Goal: Transaction & Acquisition: Purchase product/service

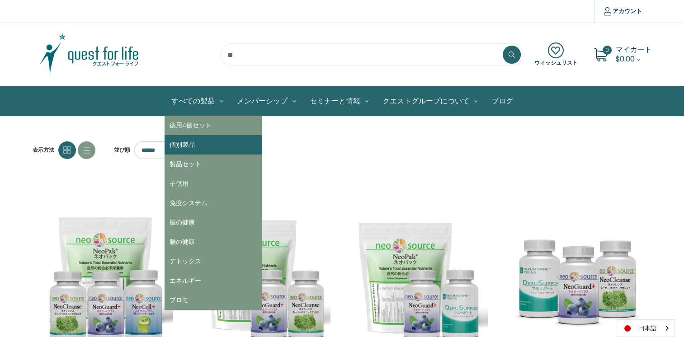
click at [207, 146] on link "個別製品" at bounding box center [212, 144] width 97 height 19
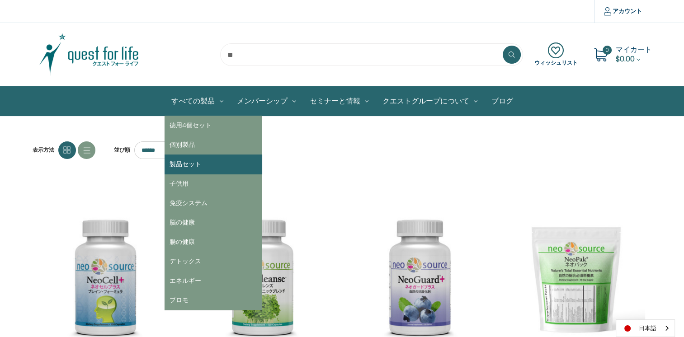
click at [216, 164] on link "製品セット" at bounding box center [212, 164] width 97 height 19
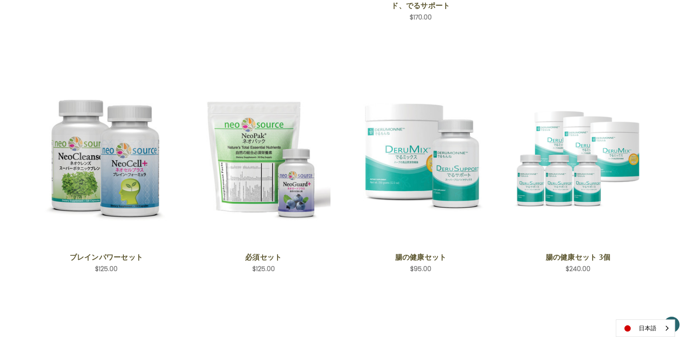
scroll to position [403, 0]
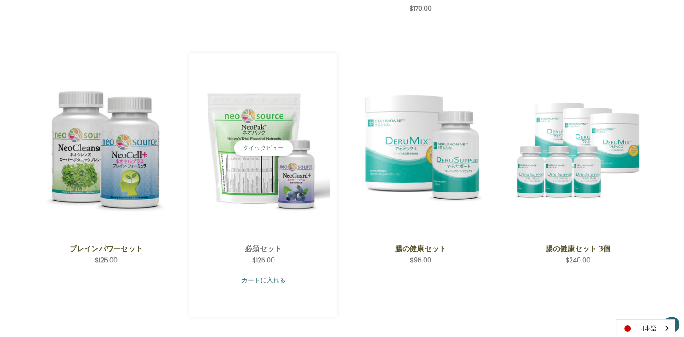
click at [297, 276] on link "カートに入れる" at bounding box center [263, 280] width 134 height 17
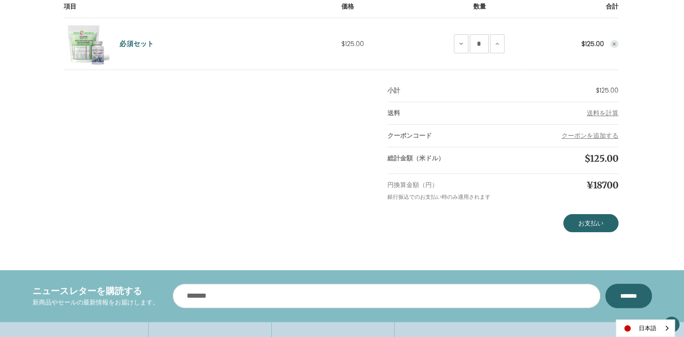
scroll to position [88, 0]
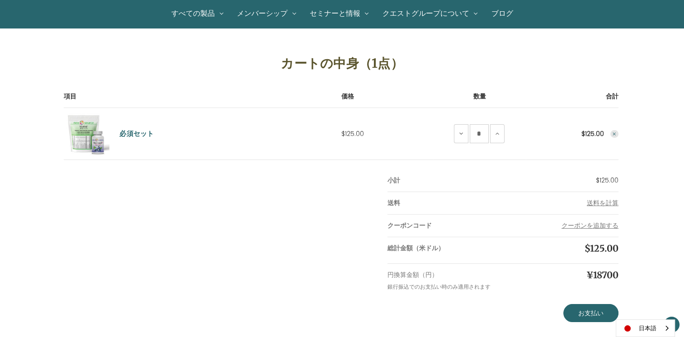
click at [612, 133] on icon "Remove Essential Set from cart" at bounding box center [613, 133] width 5 height 5
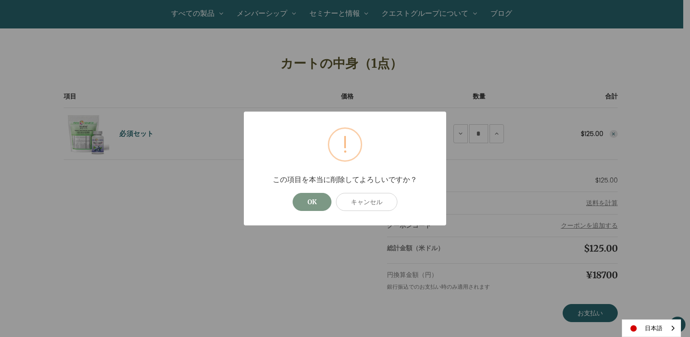
click at [314, 206] on button "OK" at bounding box center [312, 202] width 39 height 18
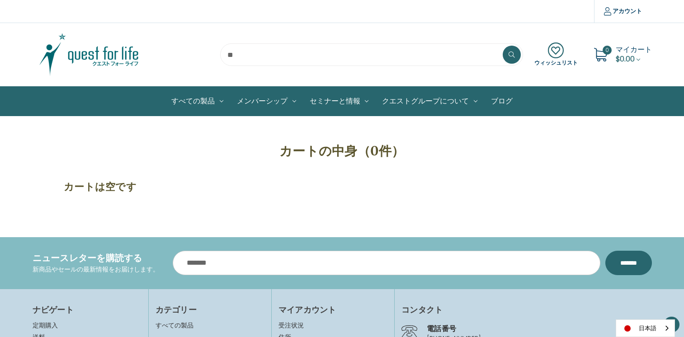
scroll to position [78, 0]
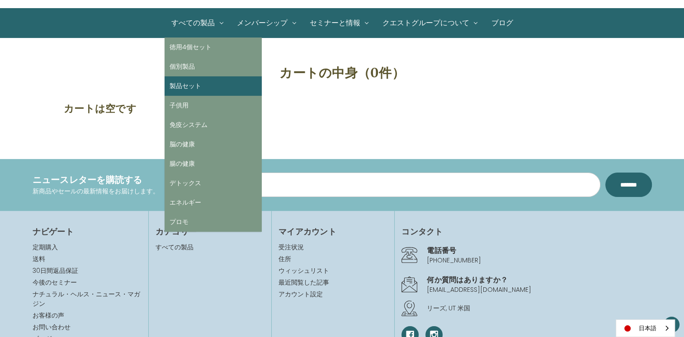
click at [196, 79] on link "製品セット" at bounding box center [212, 85] width 97 height 19
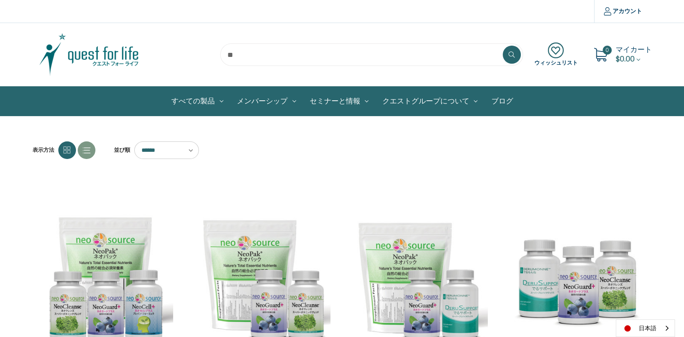
scroll to position [295, 0]
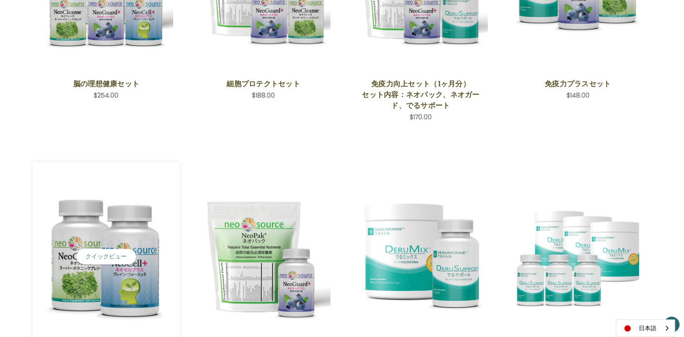
click at [118, 288] on img "Brain Power Set,$125.00\a" at bounding box center [106, 257] width 134 height 134
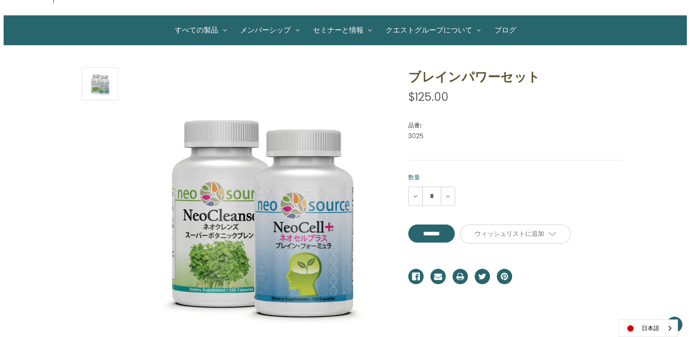
scroll to position [63, 0]
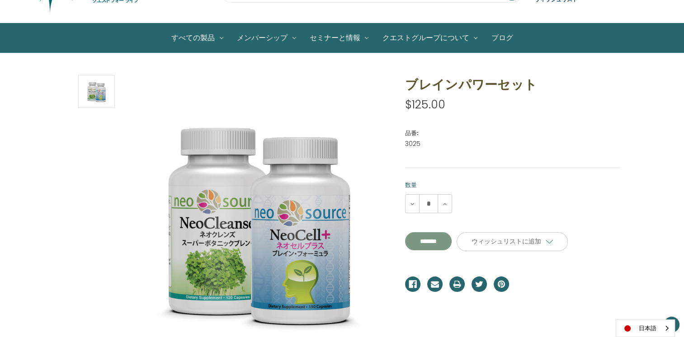
click at [451, 248] on input "**********" at bounding box center [428, 241] width 47 height 18
type input "*******"
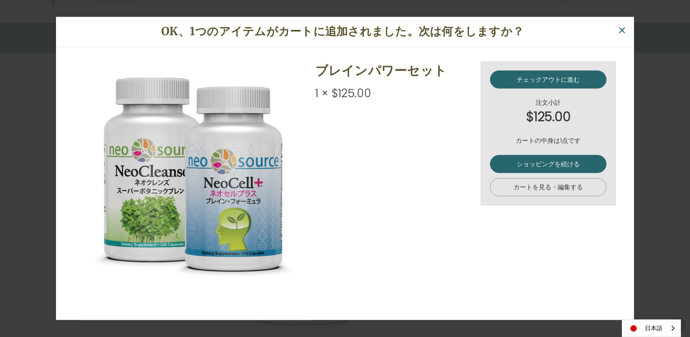
click at [572, 185] on link "カートを見る・編集する" at bounding box center [548, 187] width 117 height 18
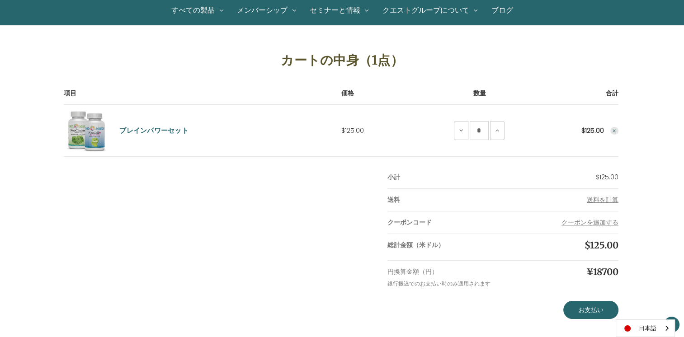
scroll to position [93, 0]
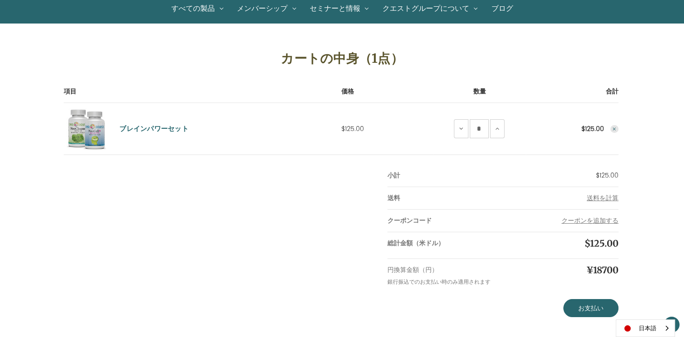
click at [614, 130] on icon "Remove Brain Power Set from cart" at bounding box center [613, 129] width 5 height 5
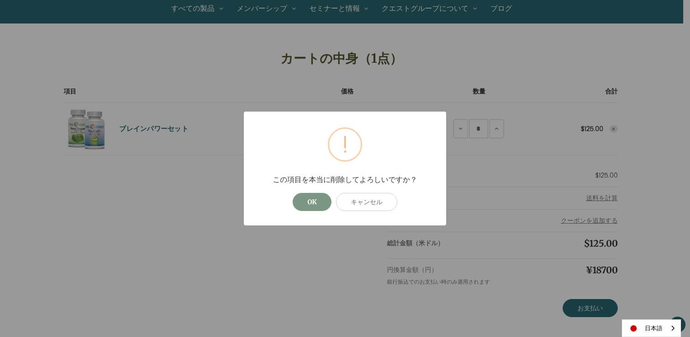
click at [319, 203] on button "OK" at bounding box center [312, 202] width 39 height 18
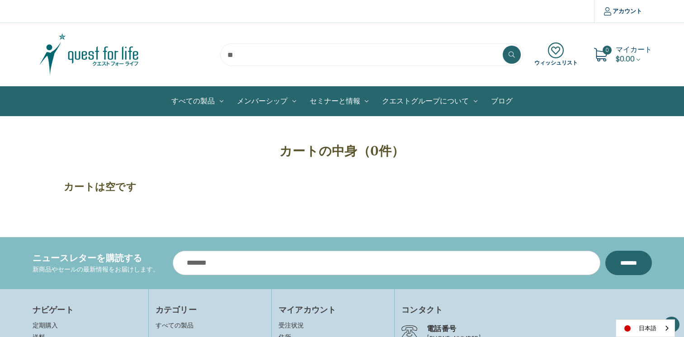
scroll to position [83, 0]
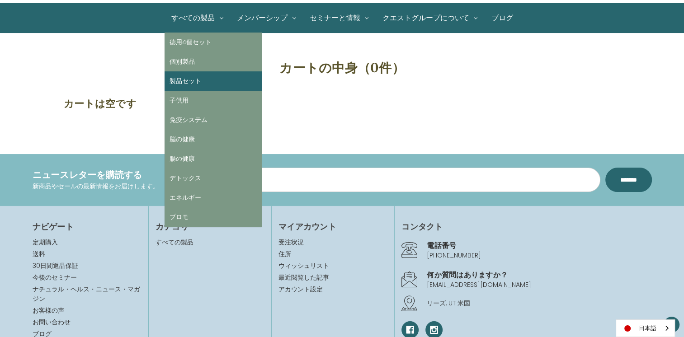
click at [196, 75] on link "製品セット" at bounding box center [212, 80] width 97 height 19
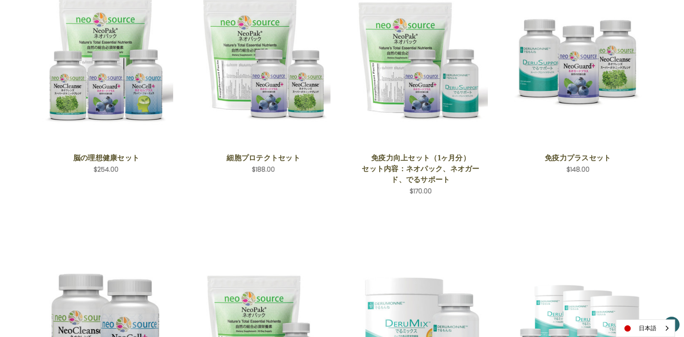
scroll to position [213, 0]
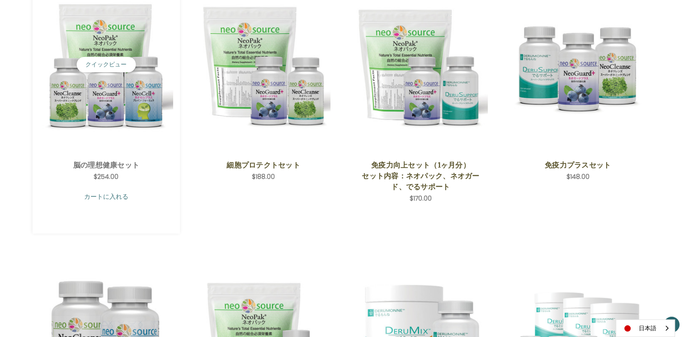
click at [149, 198] on link "カートに入れる" at bounding box center [106, 196] width 134 height 17
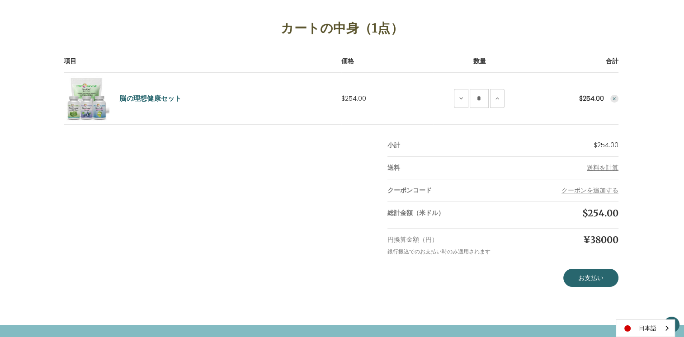
scroll to position [122, 0]
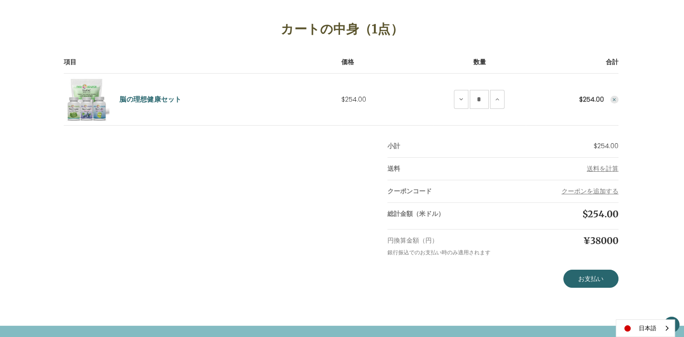
click at [617, 96] on button "Remove Ideal Brain Set from cart" at bounding box center [614, 100] width 8 height 8
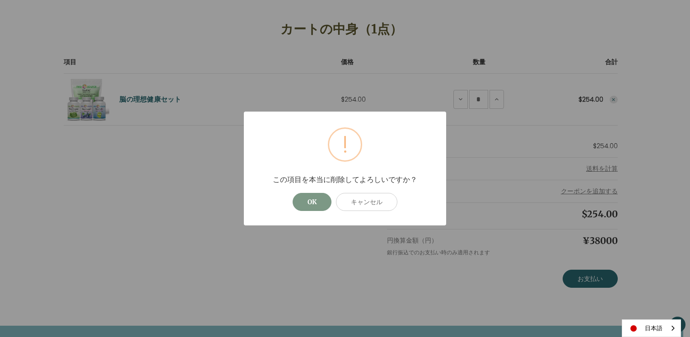
click at [311, 197] on button "OK" at bounding box center [312, 202] width 39 height 18
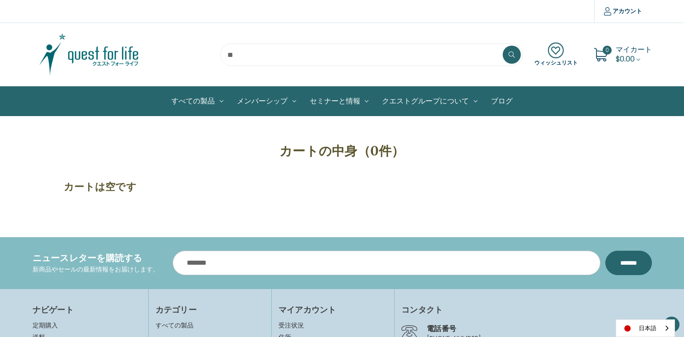
scroll to position [122, 0]
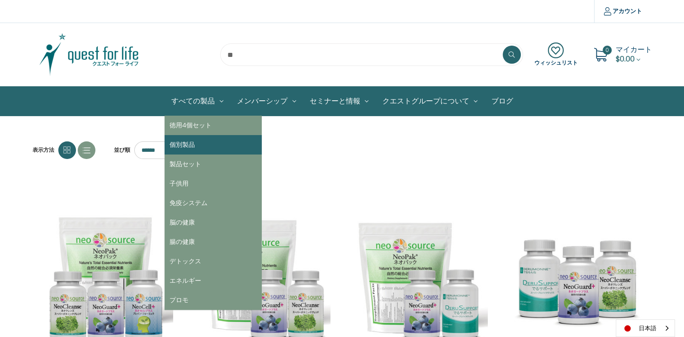
click at [203, 150] on link "個別製品" at bounding box center [212, 144] width 97 height 19
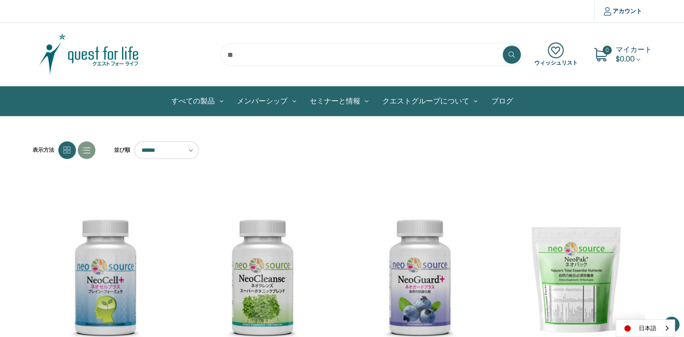
scroll to position [220, 0]
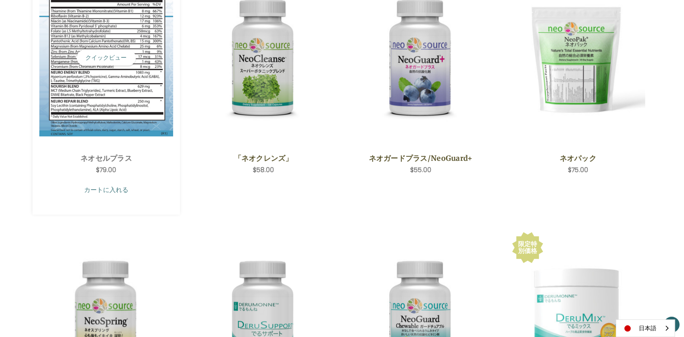
click at [107, 187] on link "カートに入れる" at bounding box center [106, 189] width 134 height 17
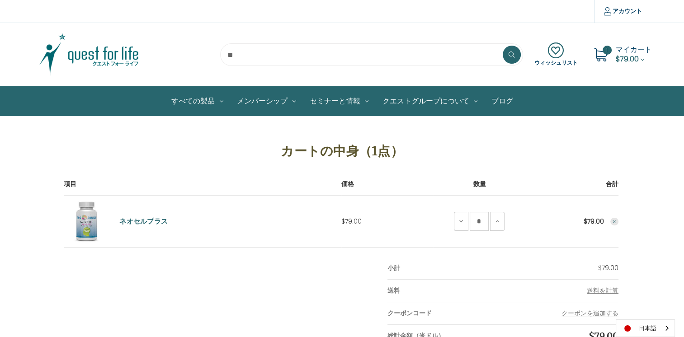
click at [615, 223] on icon "Remove NeoCell Plus from cart" at bounding box center [613, 221] width 5 height 5
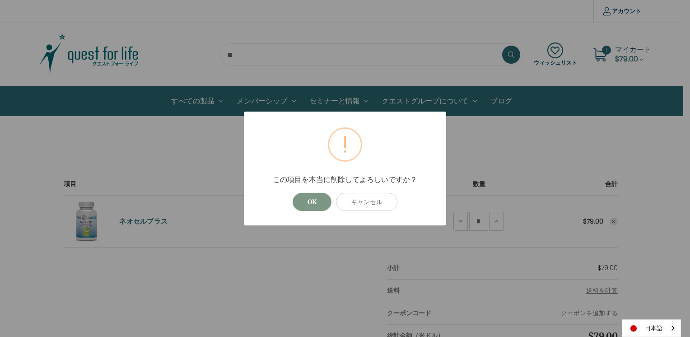
click at [304, 204] on button "OK" at bounding box center [312, 202] width 39 height 18
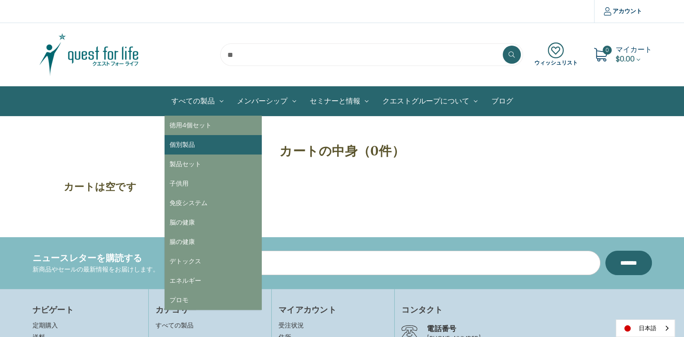
click at [199, 141] on link "個別製品" at bounding box center [212, 144] width 97 height 19
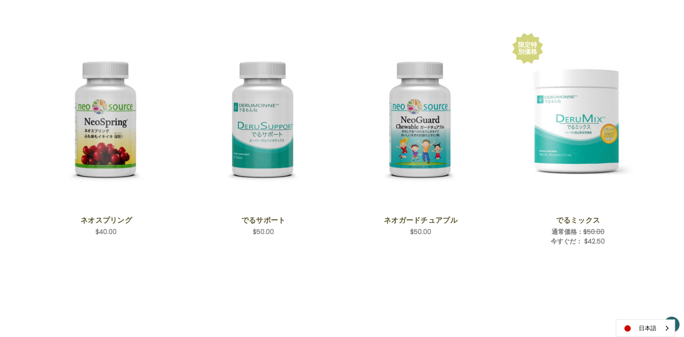
scroll to position [418, 0]
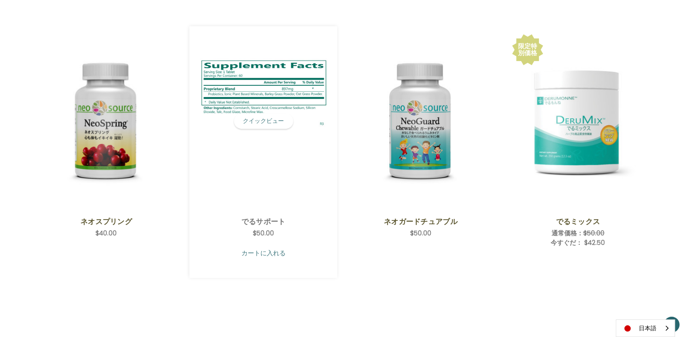
click at [250, 248] on link "カートに入れる" at bounding box center [263, 252] width 134 height 17
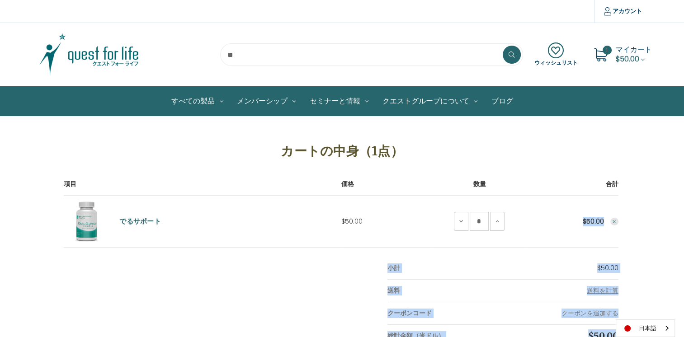
drag, startPoint x: 0, startPoint y: 0, endPoint x: 531, endPoint y: 223, distance: 575.8
click at [531, 223] on div "カートの中身（1点） 項目 価格 数量 合計 でるサポート 価格 $50.00 数量 でるサポートを減らす * でるサポートを追加 合計 $50.00" at bounding box center [342, 271] width 566 height 278
click at [656, 185] on div "カートの中身（1点） 項目 価格 数量 合計 でるサポート 価格 $50.00 数量 でるサポートを減らす * でるサポートを追加" at bounding box center [342, 271] width 684 height 278
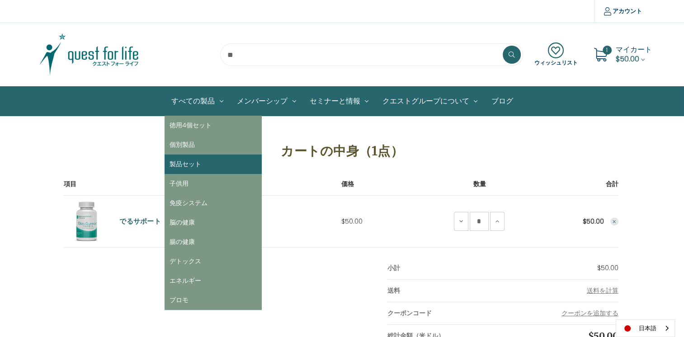
click at [201, 164] on link "製品セット" at bounding box center [212, 164] width 97 height 19
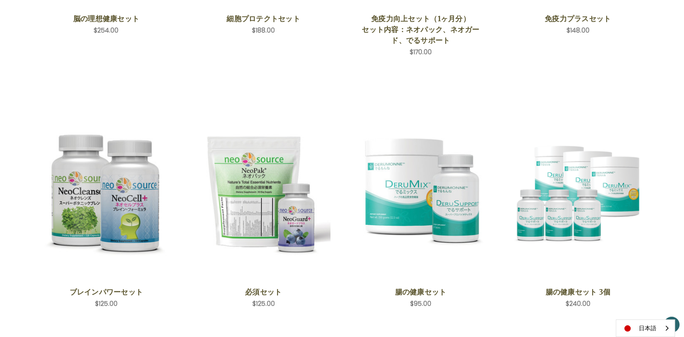
scroll to position [374, 0]
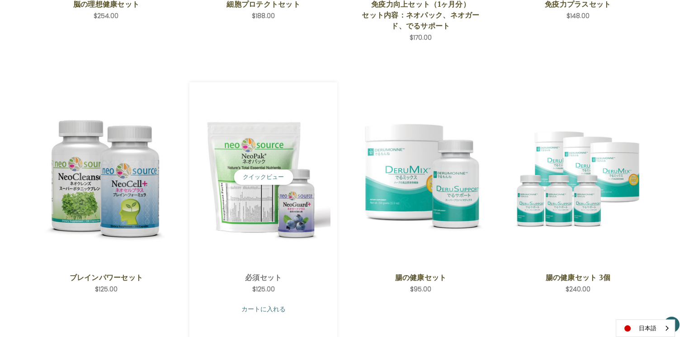
click at [260, 310] on link "カートに入れる" at bounding box center [263, 308] width 134 height 17
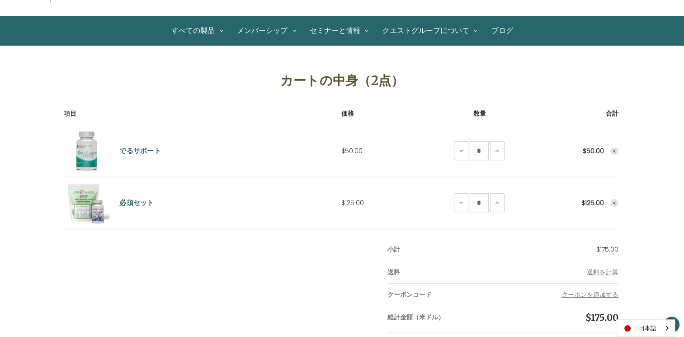
scroll to position [58, 0]
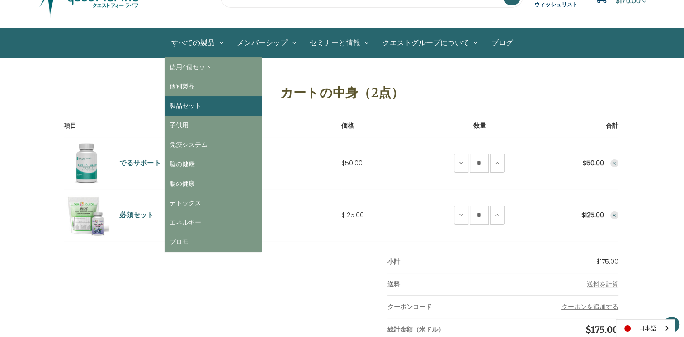
click at [199, 101] on link "製品セット" at bounding box center [212, 105] width 97 height 19
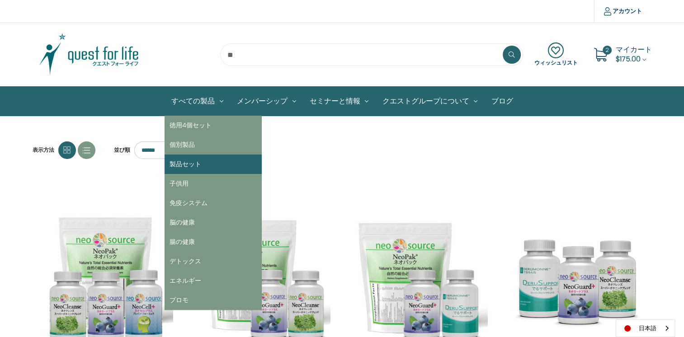
click at [192, 162] on link "製品セット" at bounding box center [212, 164] width 97 height 19
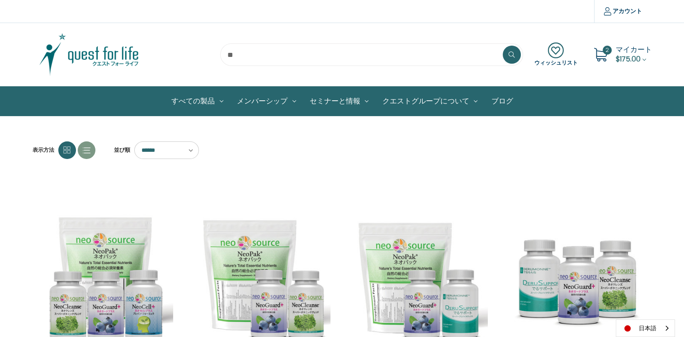
scroll to position [295, 0]
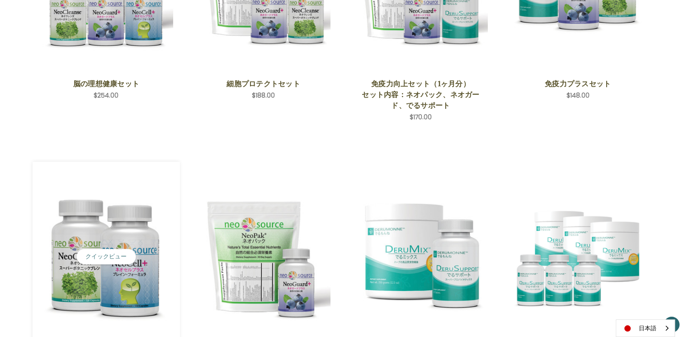
click at [108, 273] on img "Brain Power Set,$125.00\a" at bounding box center [106, 257] width 134 height 134
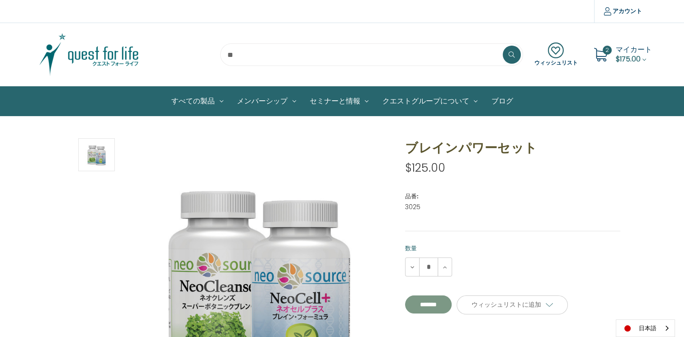
click at [425, 307] on input "*******" at bounding box center [428, 305] width 47 height 18
type input "*******"
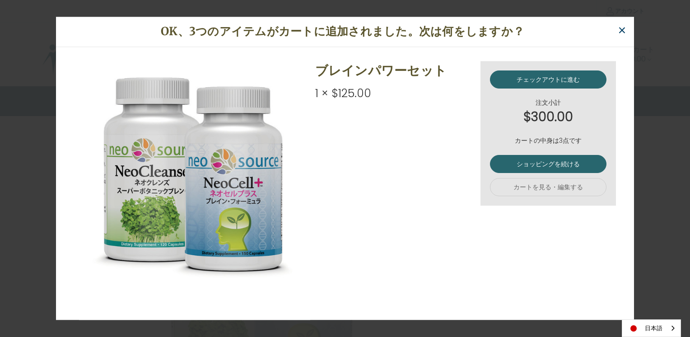
click at [625, 33] on span "×" at bounding box center [622, 30] width 9 height 20
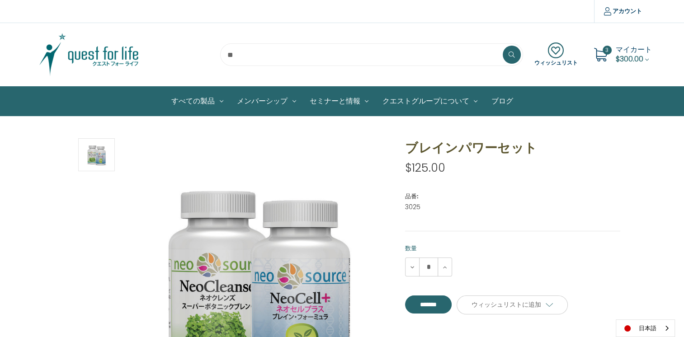
click at [618, 63] on span "$300.00" at bounding box center [629, 59] width 28 height 10
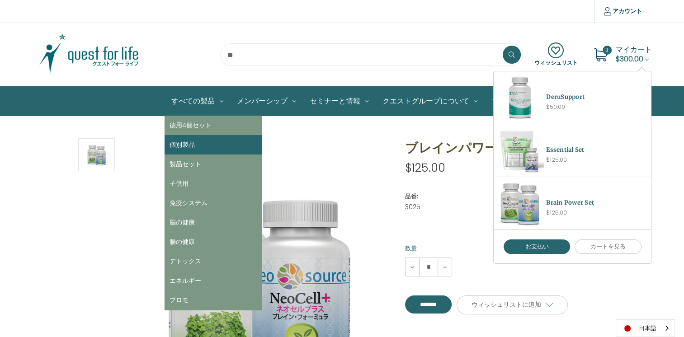
click at [199, 150] on link "個別製品" at bounding box center [212, 144] width 97 height 19
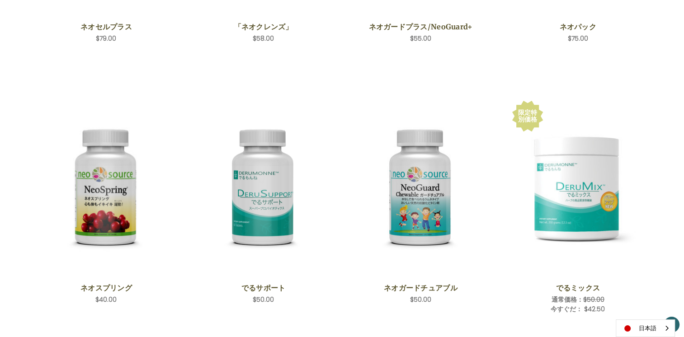
scroll to position [357, 0]
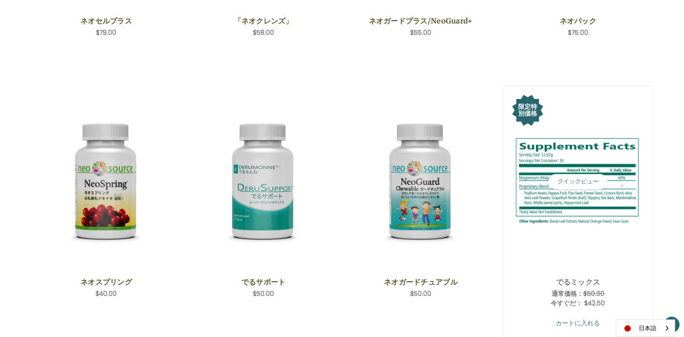
click at [568, 324] on link "カートに入れる" at bounding box center [578, 322] width 134 height 17
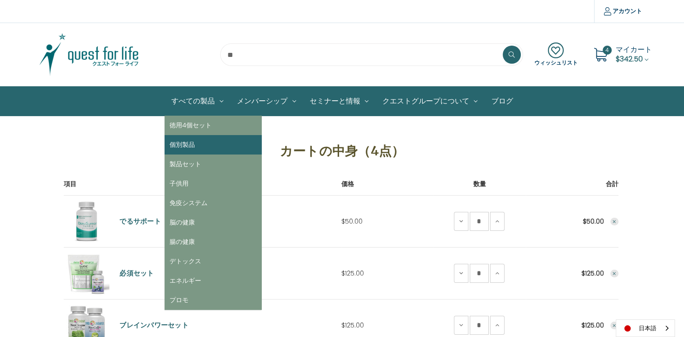
click at [193, 141] on link "個別製品" at bounding box center [212, 144] width 97 height 19
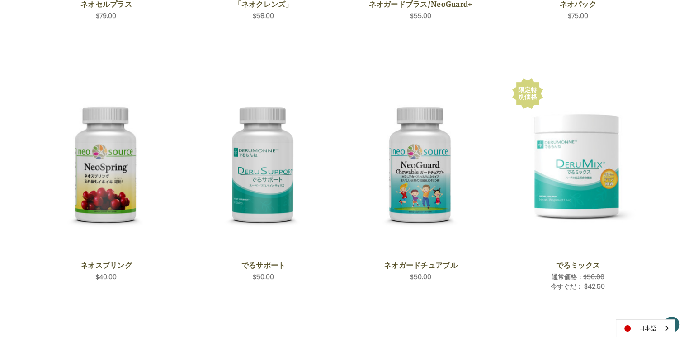
scroll to position [377, 0]
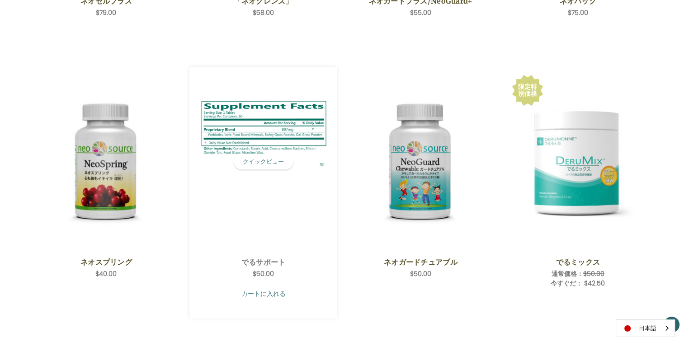
click at [262, 296] on link "カートに入れる" at bounding box center [263, 293] width 134 height 17
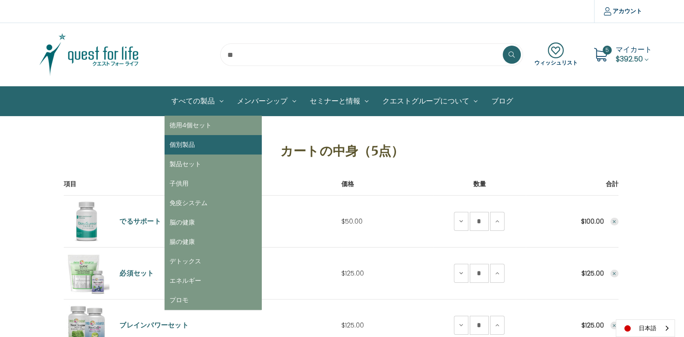
click at [200, 146] on link "個別製品" at bounding box center [212, 144] width 97 height 19
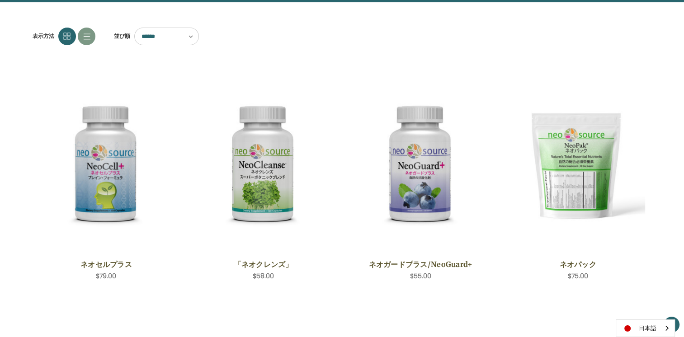
scroll to position [125, 0]
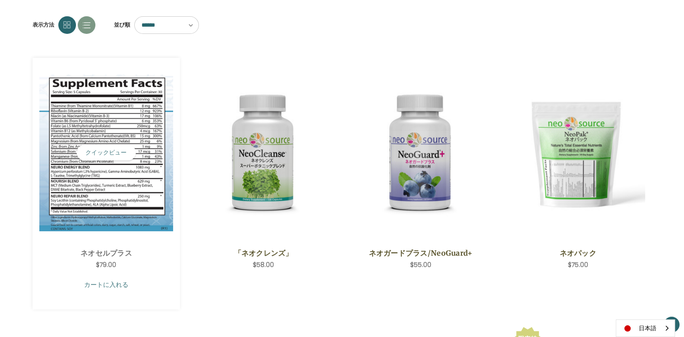
click at [105, 286] on link "カートに入れる" at bounding box center [106, 284] width 134 height 17
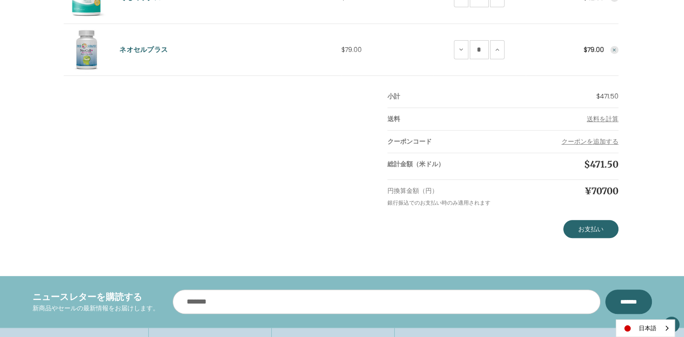
scroll to position [381, 0]
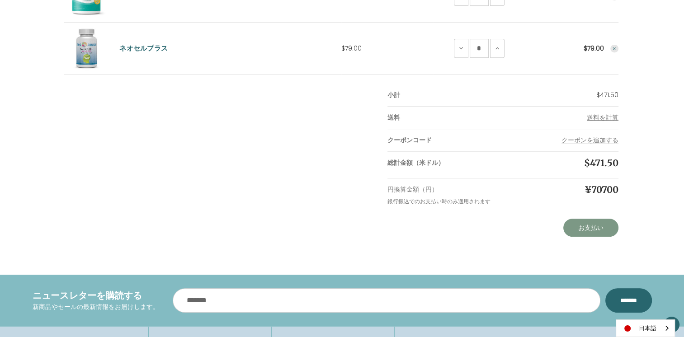
click at [600, 225] on link "お支払い" at bounding box center [590, 228] width 55 height 18
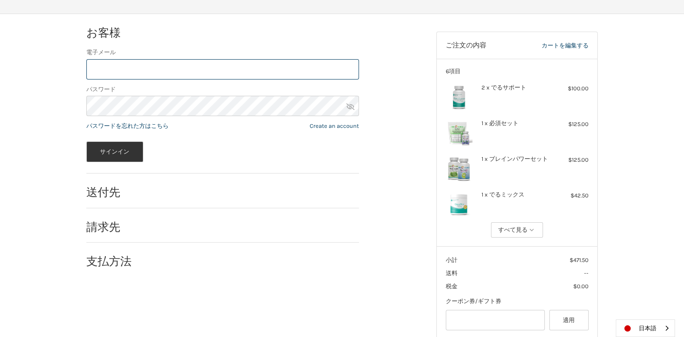
scroll to position [111, 0]
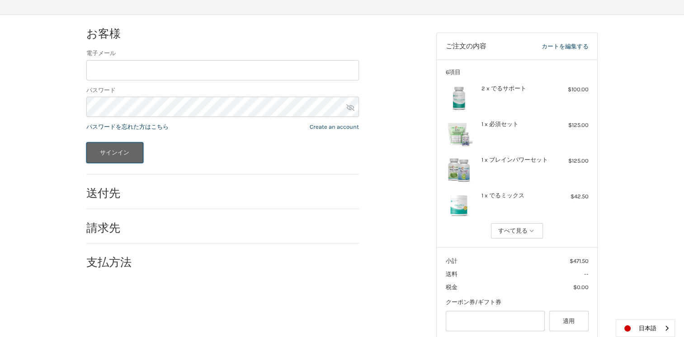
click at [103, 149] on button "サインイン" at bounding box center [114, 152] width 57 height 21
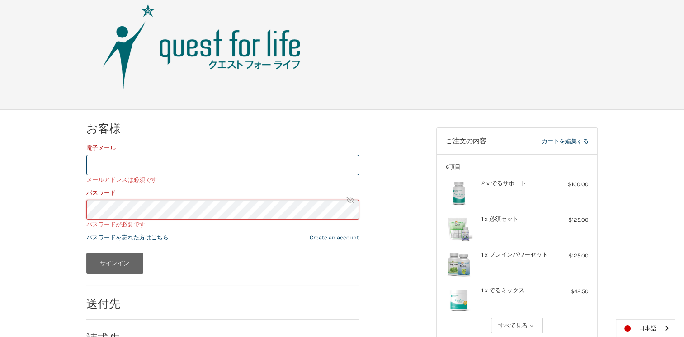
scroll to position [11, 0]
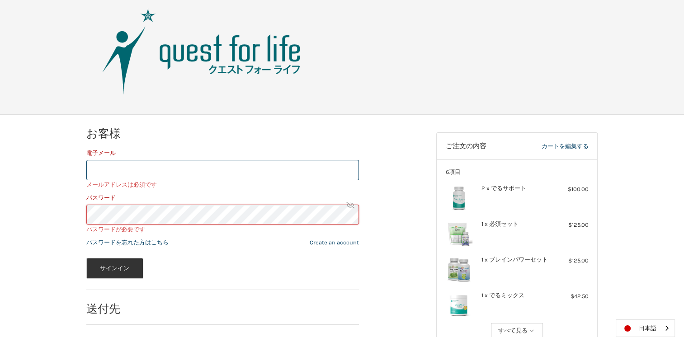
click at [108, 174] on input "電子メール" at bounding box center [222, 170] width 272 height 20
type input "**********"
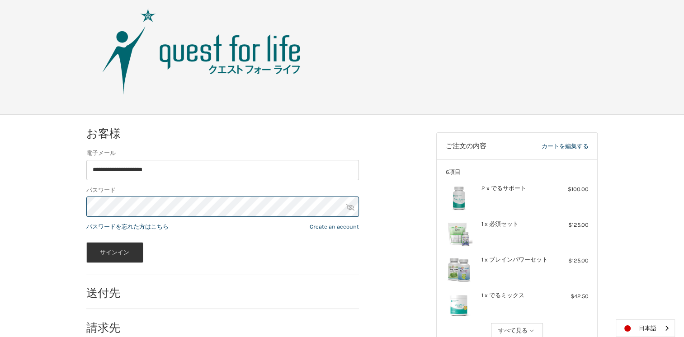
click at [86, 242] on button "サインイン" at bounding box center [114, 252] width 57 height 21
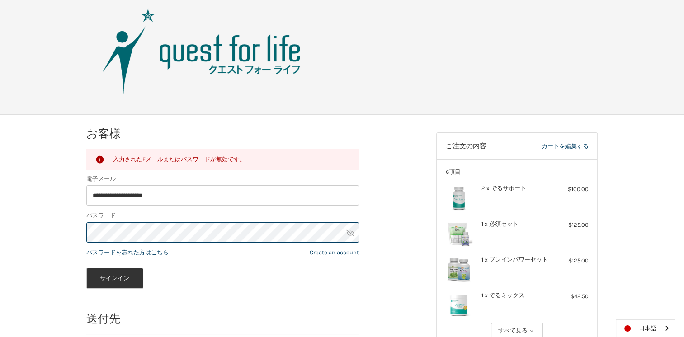
click at [86, 268] on button "サインイン" at bounding box center [114, 278] width 57 height 21
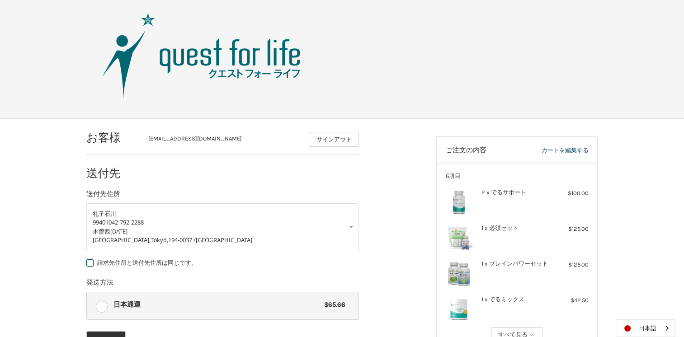
scroll to position [9, 0]
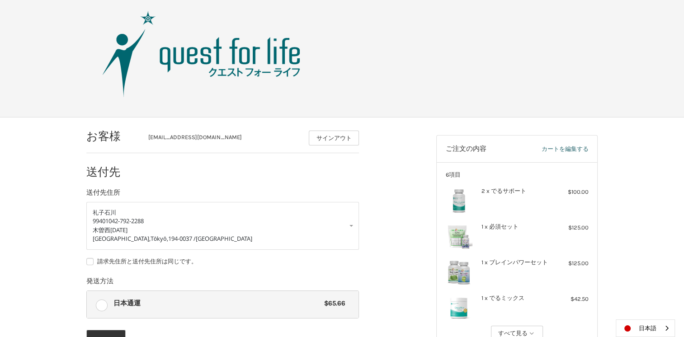
click at [584, 146] on link "カートを編集する" at bounding box center [549, 149] width 76 height 9
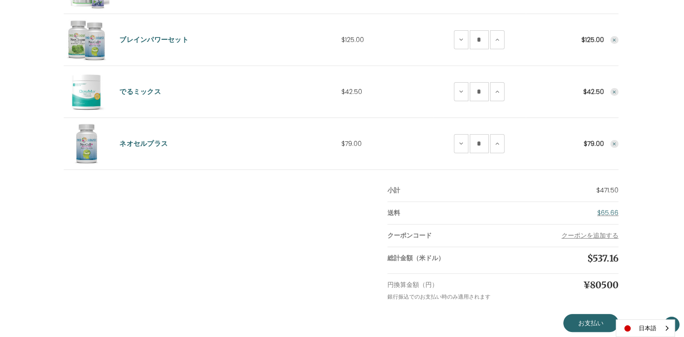
scroll to position [303, 0]
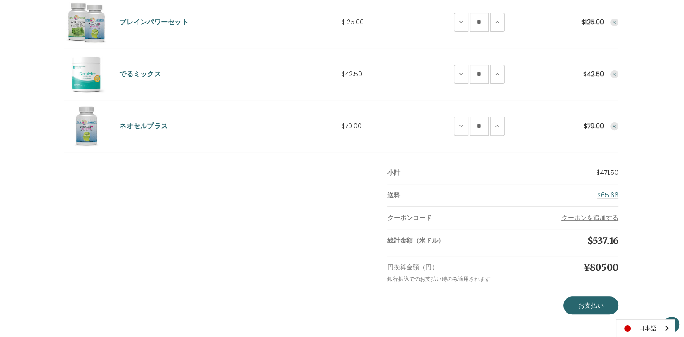
click at [601, 191] on link "$65.66" at bounding box center [607, 195] width 21 height 9
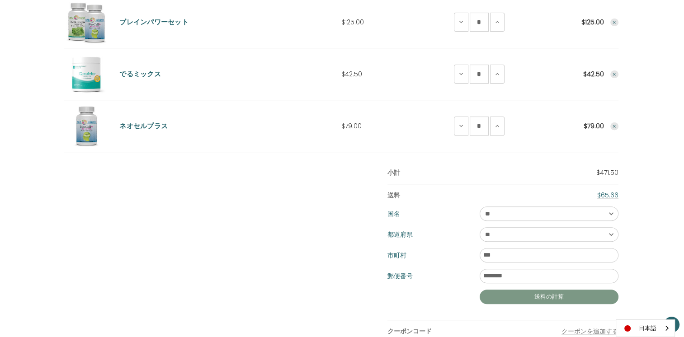
click at [552, 300] on button "送料の計算" at bounding box center [548, 297] width 139 height 14
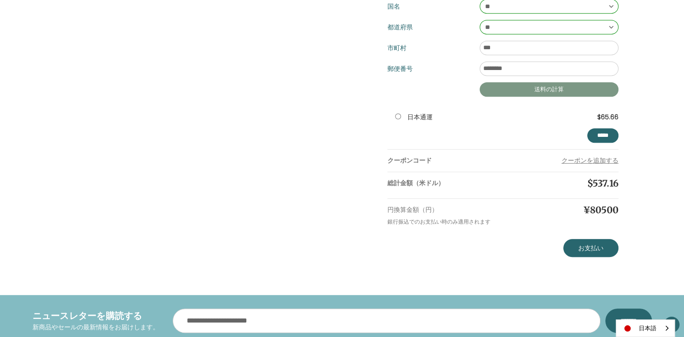
scroll to position [513, 0]
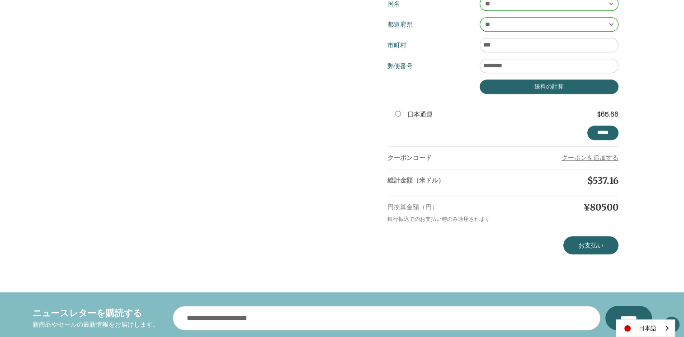
drag, startPoint x: 683, startPoint y: 221, endPoint x: 683, endPoint y: 209, distance: 11.7
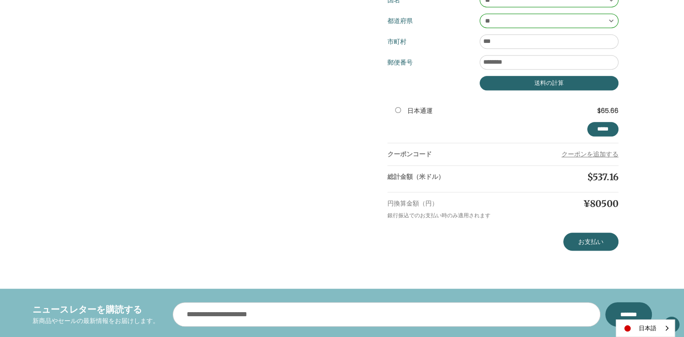
scroll to position [553, 0]
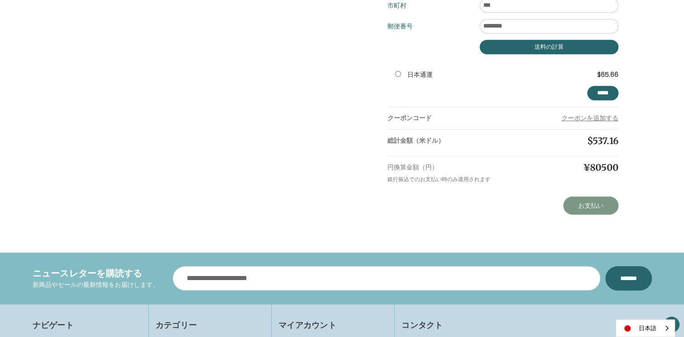
click at [591, 200] on link "お支払い" at bounding box center [590, 206] width 55 height 18
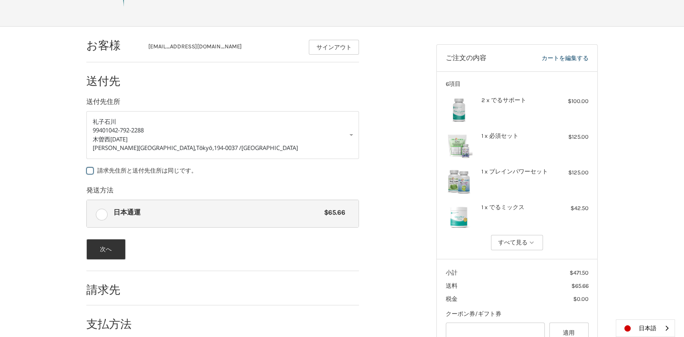
scroll to position [99, 0]
click at [578, 58] on link "カートを編集する" at bounding box center [549, 58] width 76 height 9
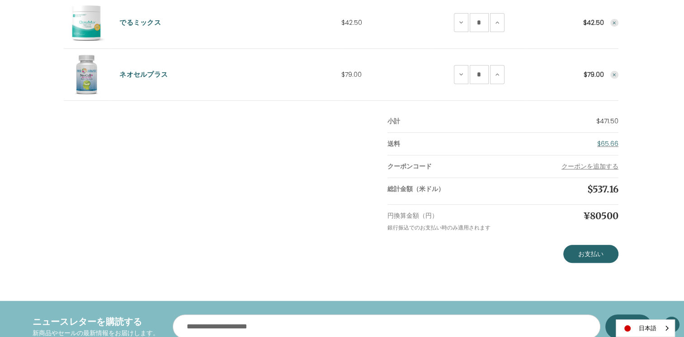
scroll to position [356, 0]
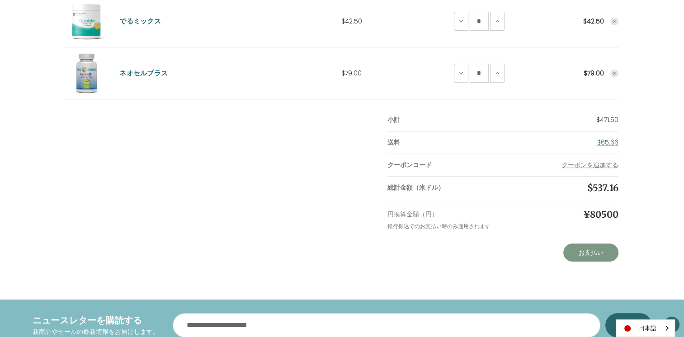
click at [602, 253] on link "お支払い" at bounding box center [590, 253] width 55 height 18
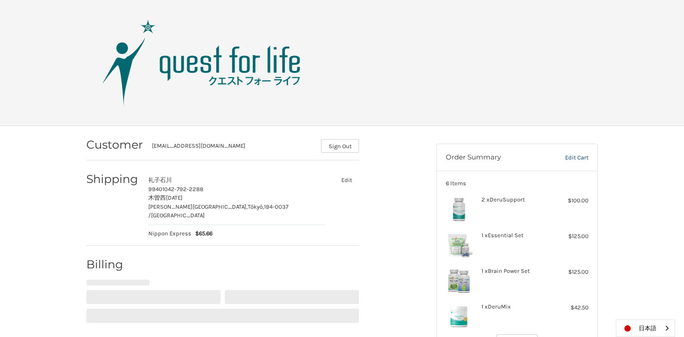
select select "**"
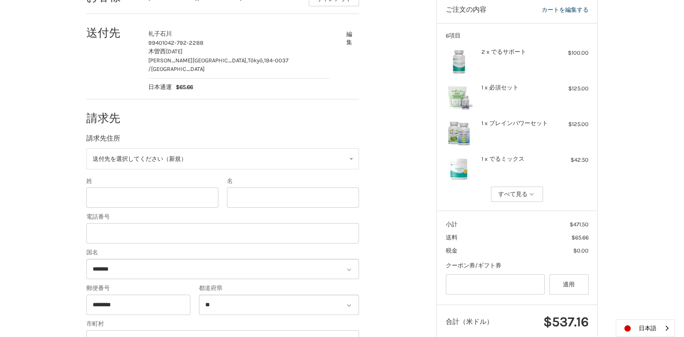
scroll to position [144, 0]
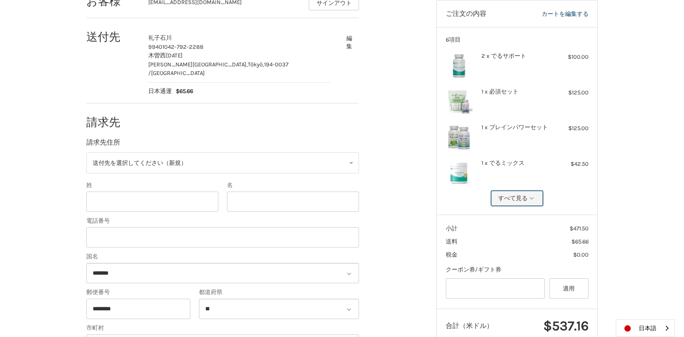
click at [530, 198] on icon "button" at bounding box center [532, 198] width 4 height 3
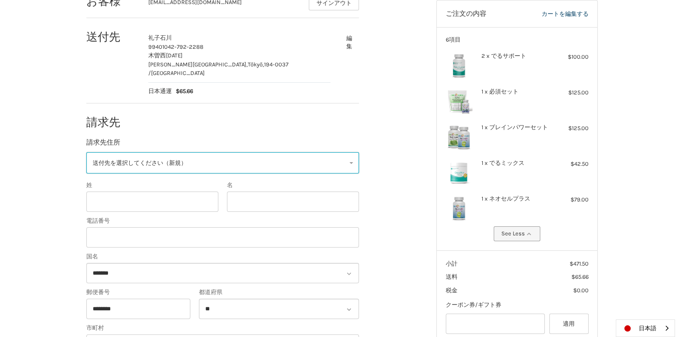
click at [202, 154] on link "送付先を選択してください（新規）" at bounding box center [222, 162] width 272 height 21
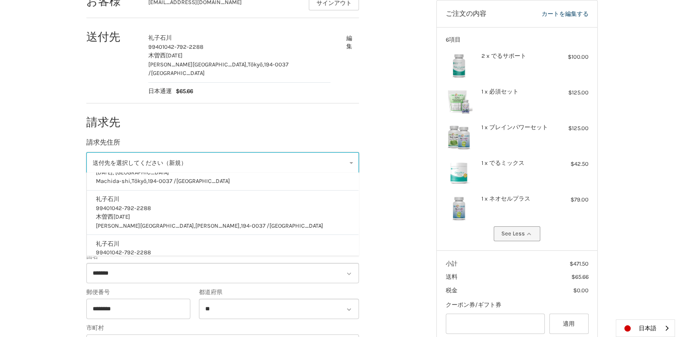
scroll to position [23, 0]
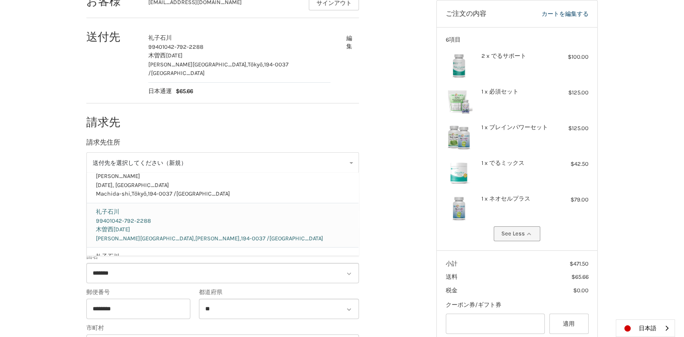
click at [301, 216] on p "99401 042-792-2288" at bounding box center [223, 220] width 254 height 9
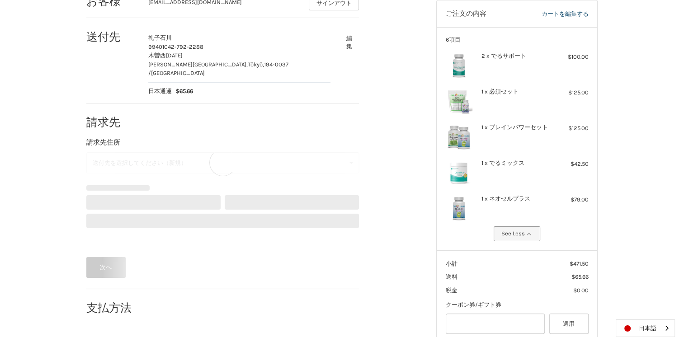
select select "**"
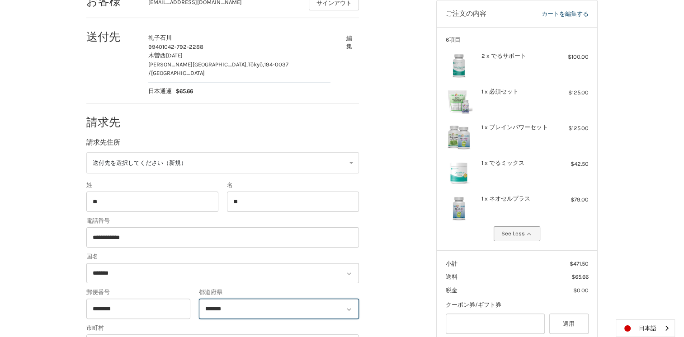
click at [319, 306] on select "******* ** ** ** ** ** ** ** ** ** *** ** *** ** ** ** ** ** *** **** ** ** ** …" at bounding box center [279, 309] width 160 height 20
select select "**"
click at [199, 299] on select "******* ** ** ** ** ** ** ** ** ** *** ** *** ** ** ** ** ** *** **** ** ** ** …" at bounding box center [279, 309] width 160 height 20
click at [400, 202] on div "**********" at bounding box center [255, 272] width 350 height 580
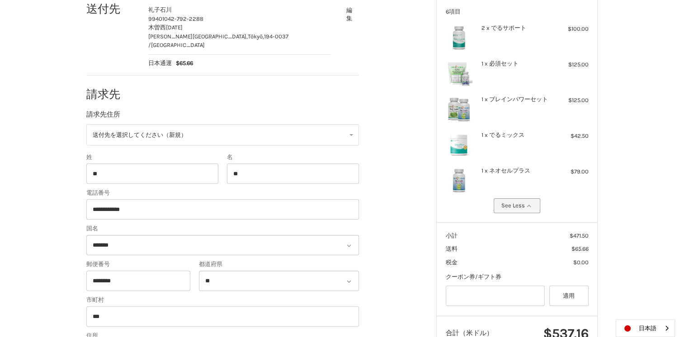
scroll to position [172, 0]
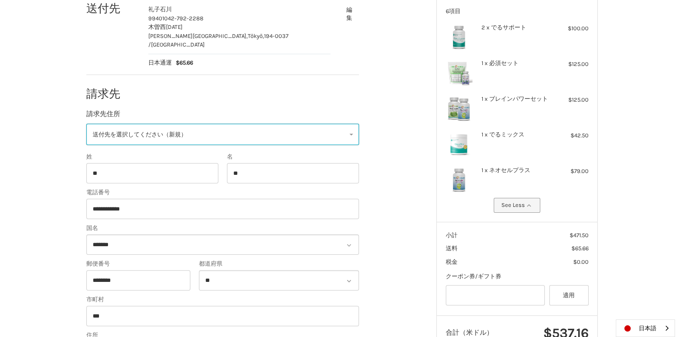
click at [345, 131] on link "送付先を選択してください（新規）" at bounding box center [222, 134] width 272 height 21
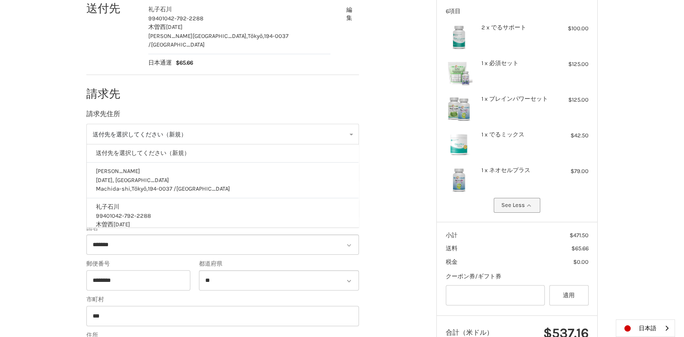
click at [390, 133] on ol "**********" at bounding box center [240, 244] width 308 height 580
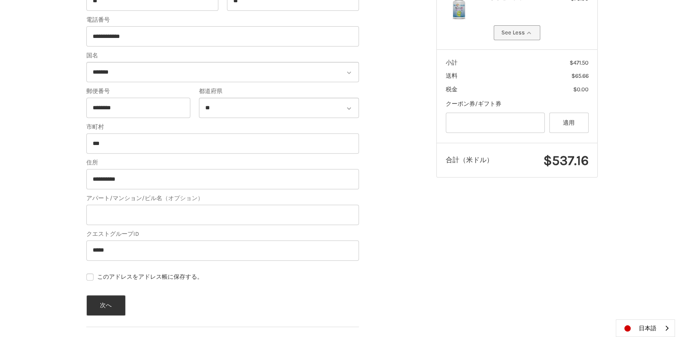
scroll to position [369, 0]
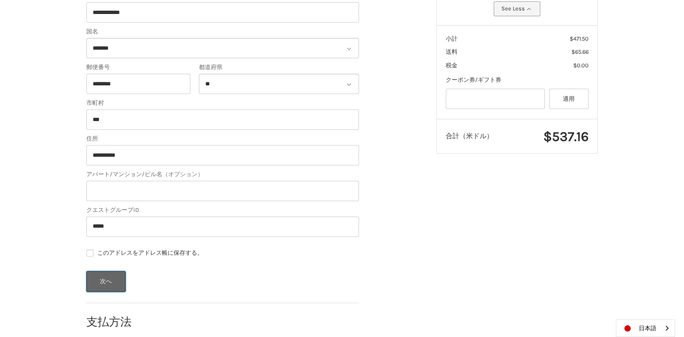
click at [97, 271] on button "次へ" at bounding box center [105, 281] width 39 height 21
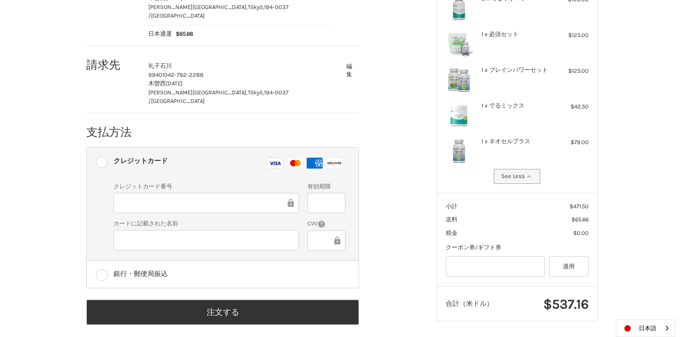
scroll to position [202, 0]
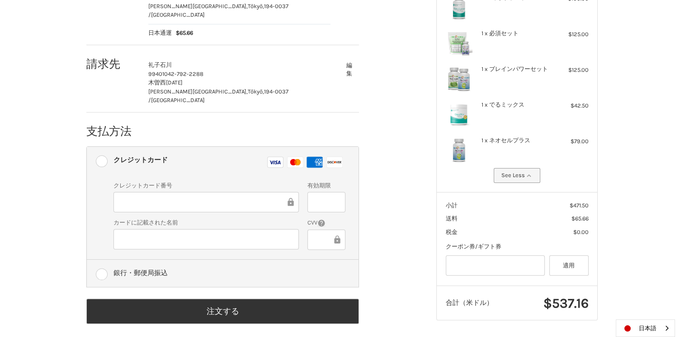
click at [96, 260] on label "銀行・郵便局振込" at bounding box center [223, 273] width 272 height 27
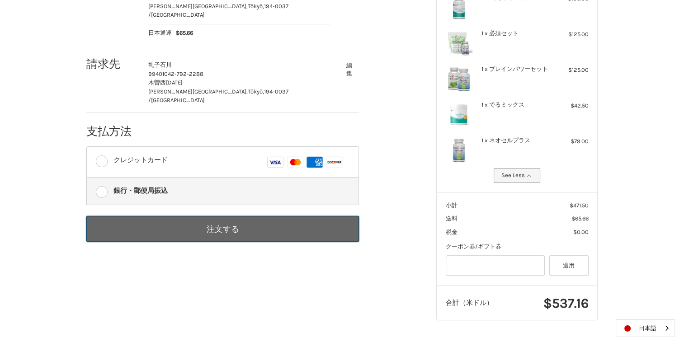
click at [156, 217] on button "注文する" at bounding box center [222, 229] width 272 height 26
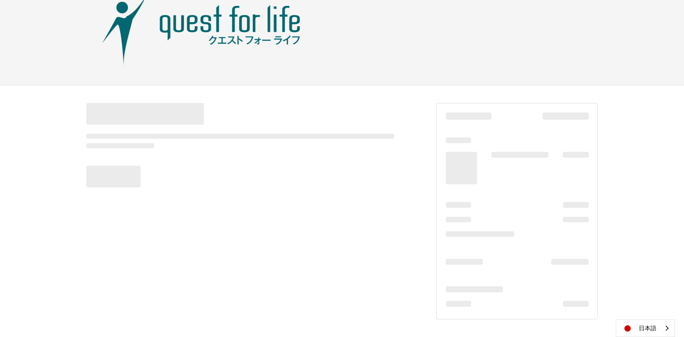
scroll to position [40, 0]
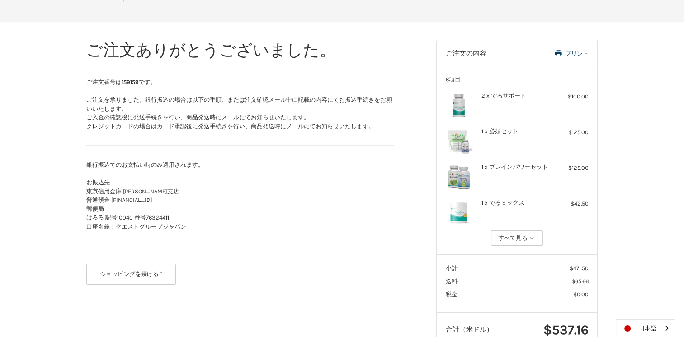
scroll to position [106, 0]
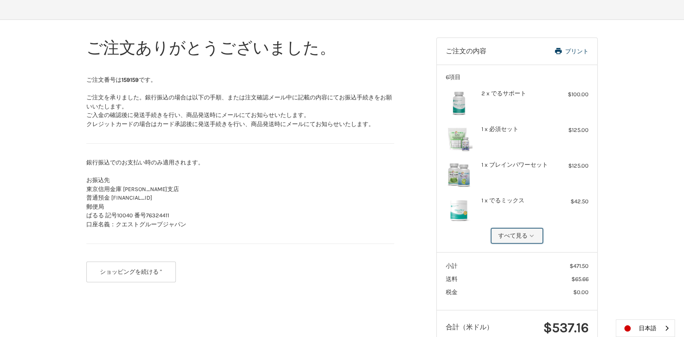
click at [517, 241] on button "すべて見る" at bounding box center [517, 235] width 52 height 15
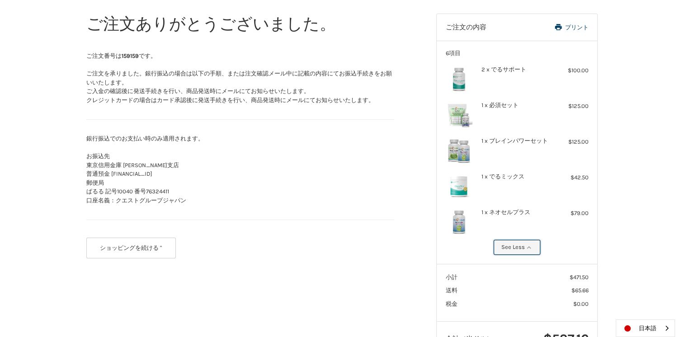
scroll to position [0, 0]
